Goal: Find specific page/section: Find specific page/section

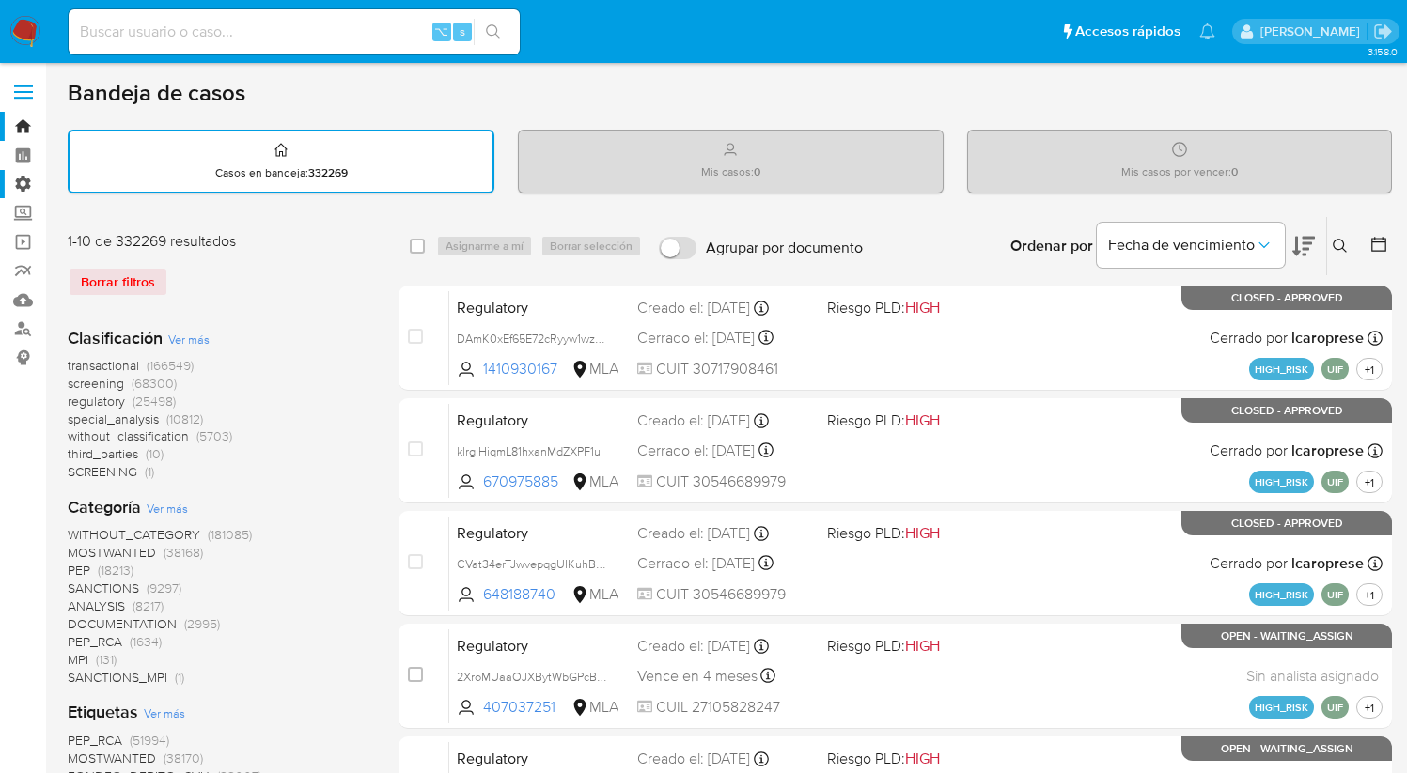
click at [24, 179] on label "Administración" at bounding box center [112, 184] width 224 height 29
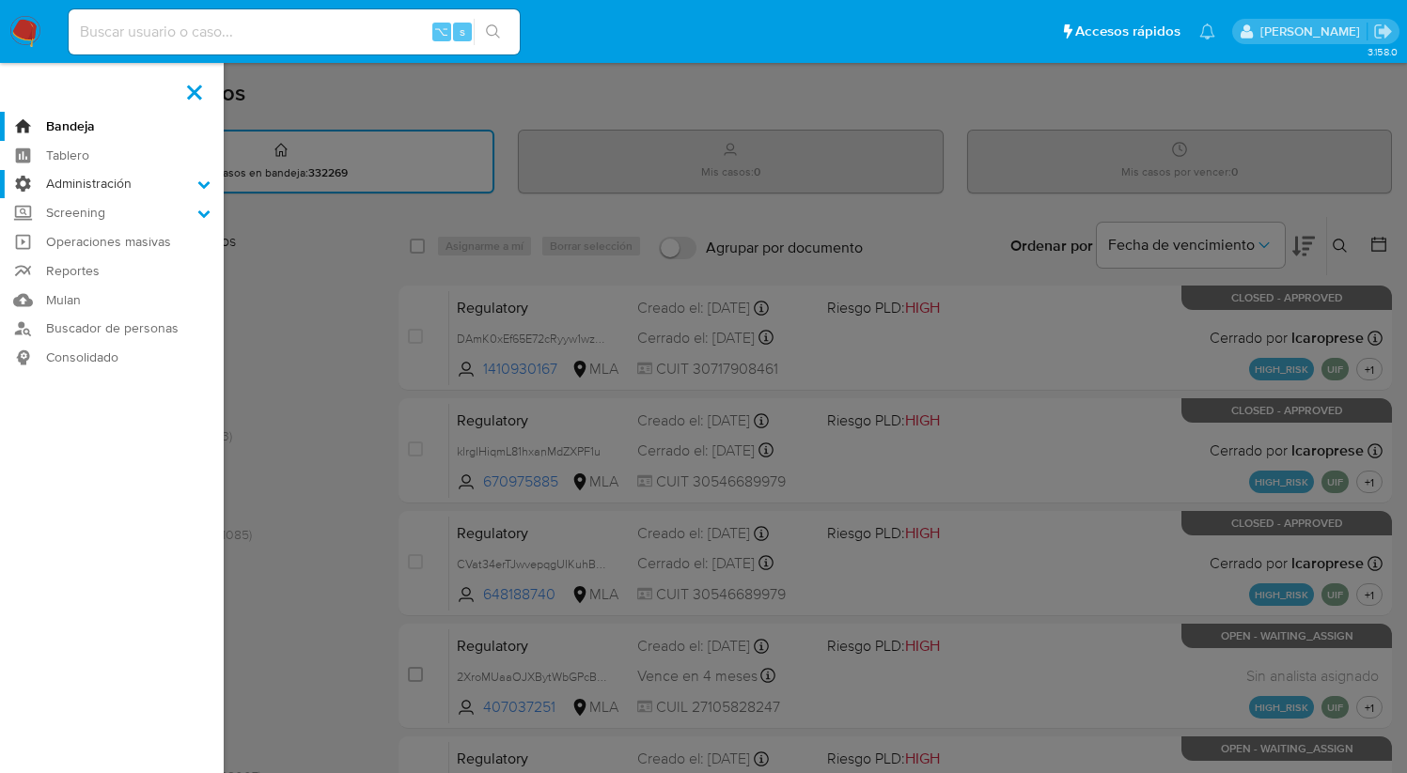
click at [0, 0] on input "Administración" at bounding box center [0, 0] width 0 height 0
click at [71, 206] on link "Reglas" at bounding box center [112, 209] width 224 height 23
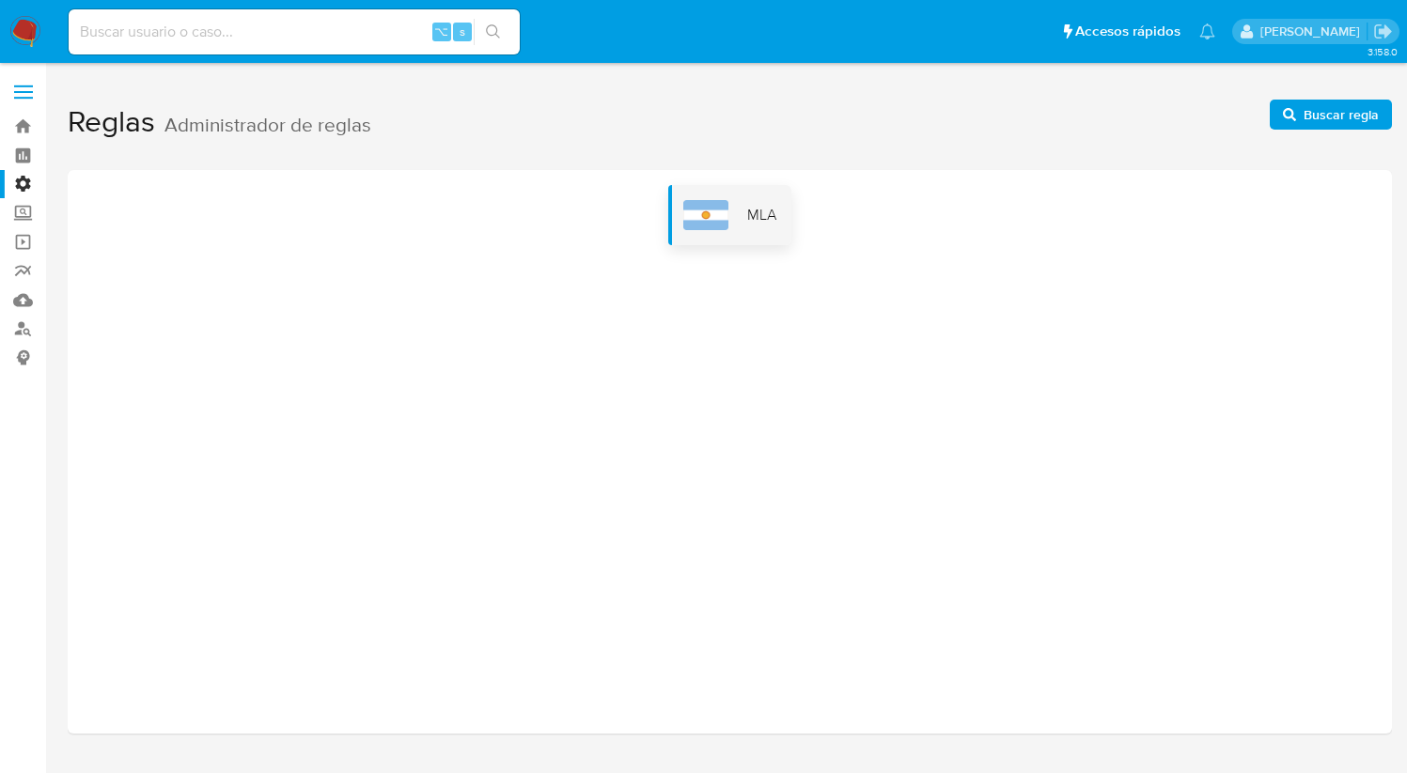
click at [743, 209] on div "MLA" at bounding box center [729, 215] width 123 height 60
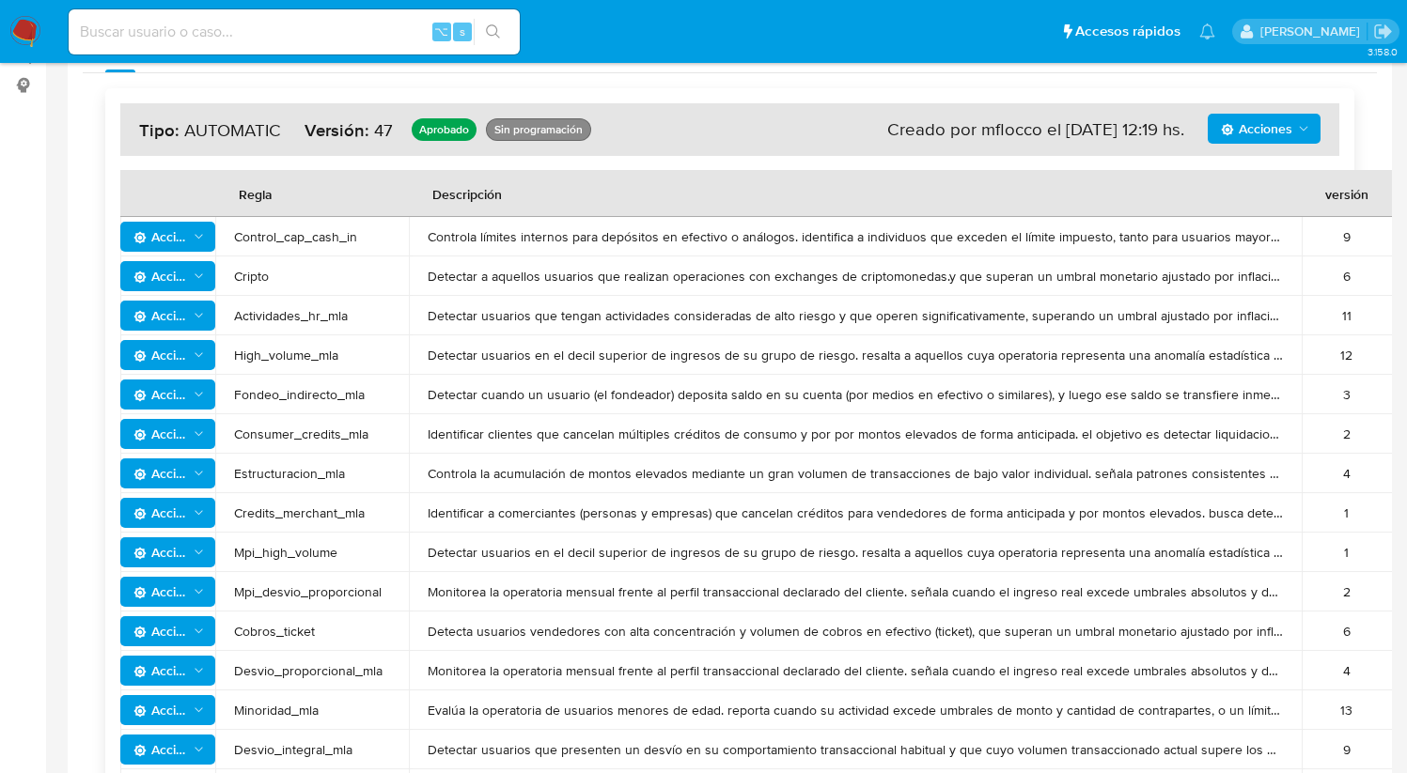
scroll to position [275, 0]
